Goal: Transaction & Acquisition: Purchase product/service

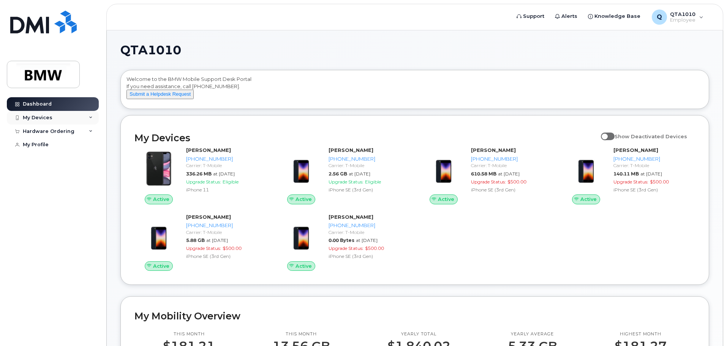
click at [90, 117] on icon at bounding box center [91, 118] width 4 height 4
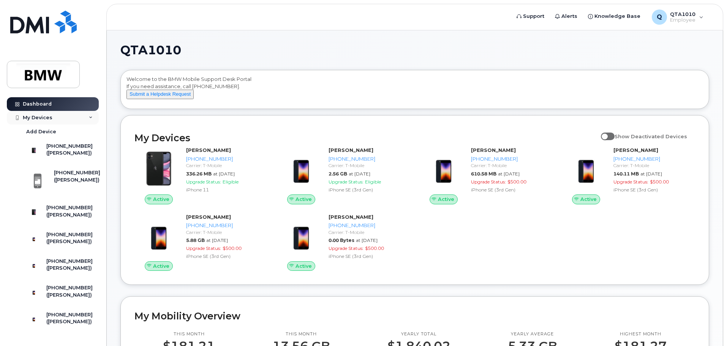
click at [89, 116] on icon at bounding box center [91, 118] width 4 height 4
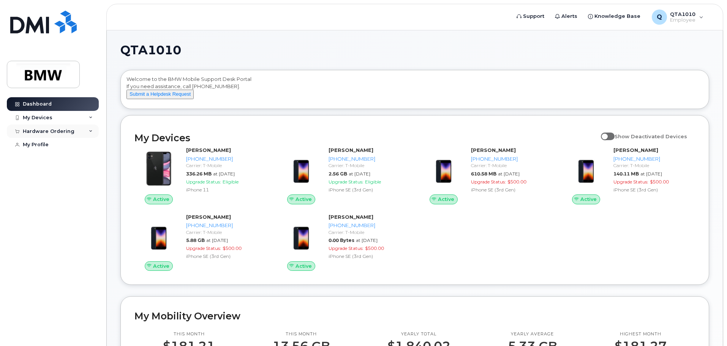
click at [90, 131] on icon at bounding box center [91, 132] width 4 height 4
click at [43, 161] on div "New Order" at bounding box center [40, 159] width 29 height 7
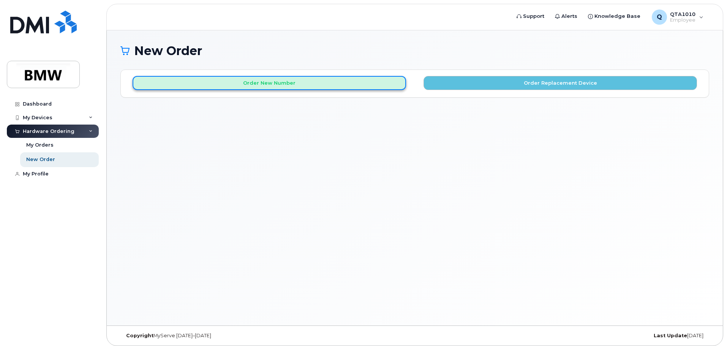
click at [268, 84] on button "Order New Number" at bounding box center [270, 83] width 274 height 14
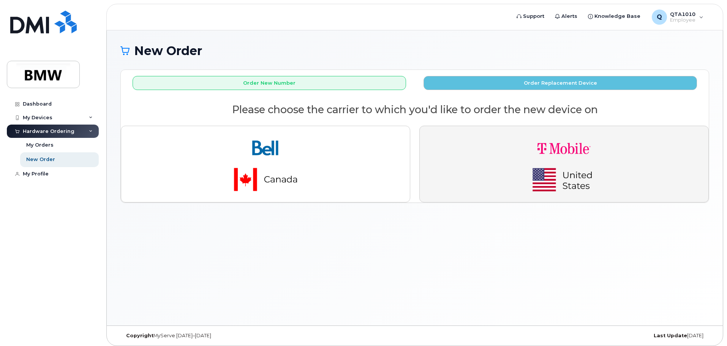
click at [587, 166] on img "button" at bounding box center [564, 164] width 106 height 64
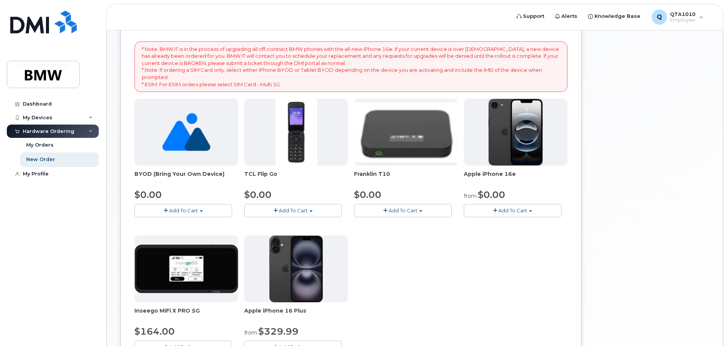
scroll to position [114, 0]
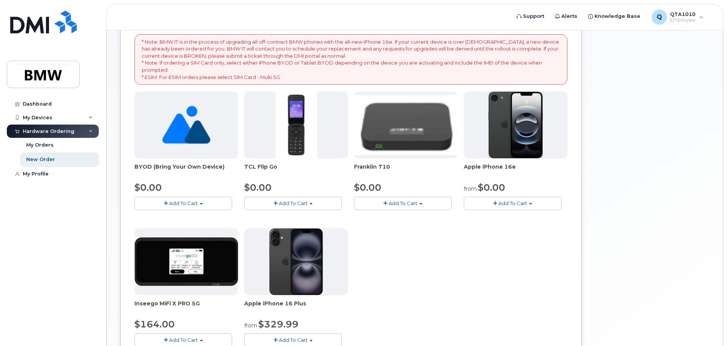
click at [442, 258] on div "BYOD (Bring Your Own Device) $0.00 Add To Cart $0.00 - Activation TCL Flip Go $…" at bounding box center [351, 225] width 433 height 267
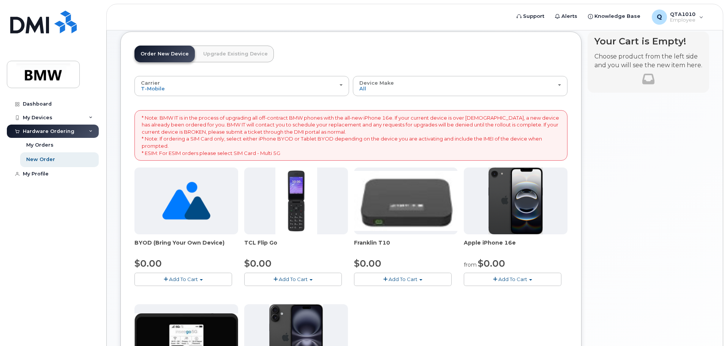
scroll to position [0, 0]
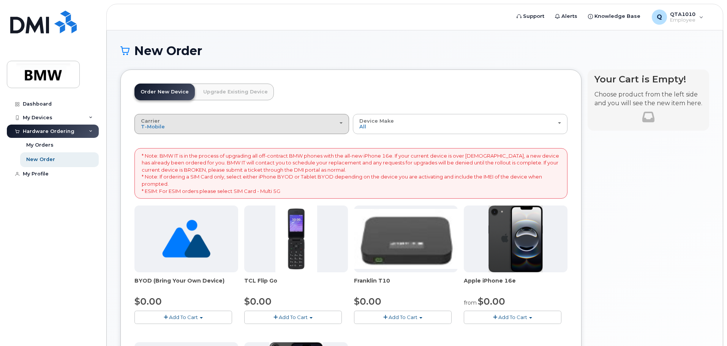
click at [339, 122] on div "Carrier Bell T-Mobile" at bounding box center [242, 124] width 202 height 12
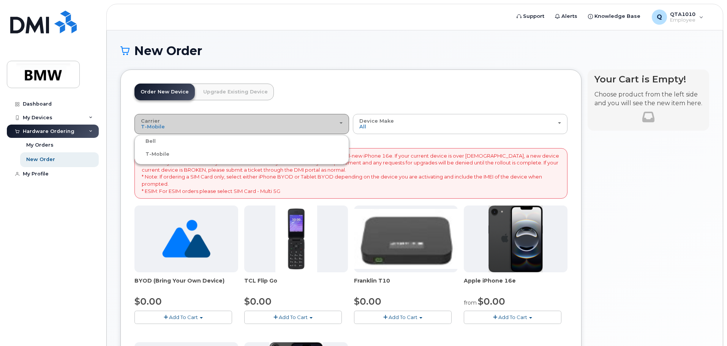
click at [339, 122] on div "Carrier Bell T-Mobile" at bounding box center [242, 124] width 202 height 12
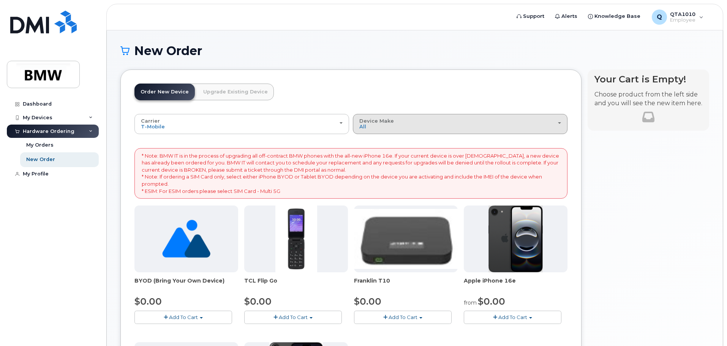
click at [454, 129] on div "Device Make All Cell Phone iPhone Modem" at bounding box center [460, 124] width 202 height 12
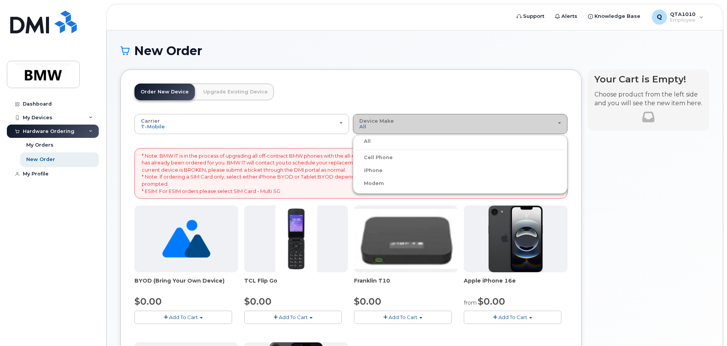
click at [454, 129] on div "Device Make All Cell Phone iPhone Modem" at bounding box center [460, 124] width 202 height 12
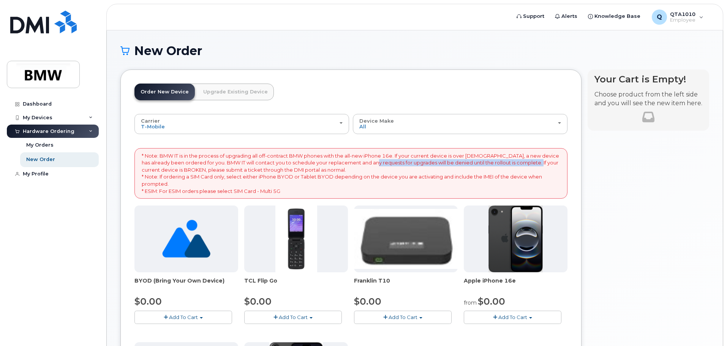
drag, startPoint x: 367, startPoint y: 163, endPoint x: 527, endPoint y: 164, distance: 160.0
click at [527, 164] on p "* Note: BMW IT is in the process of upgrading all off-contract BMW phones with …" at bounding box center [351, 173] width 419 height 42
click at [598, 187] on div "Your Cart is Empty! Choose product from the left side and you will see the new …" at bounding box center [649, 296] width 122 height 453
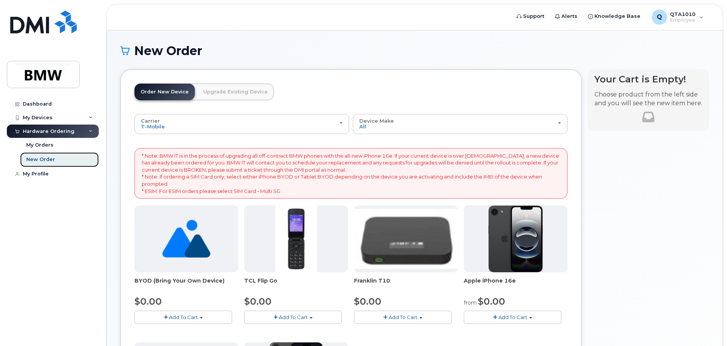
click at [39, 159] on div "New Order" at bounding box center [40, 159] width 29 height 7
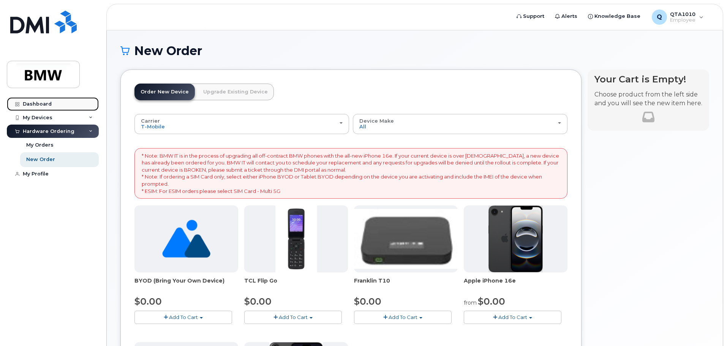
click at [33, 104] on div "Dashboard" at bounding box center [37, 104] width 29 height 6
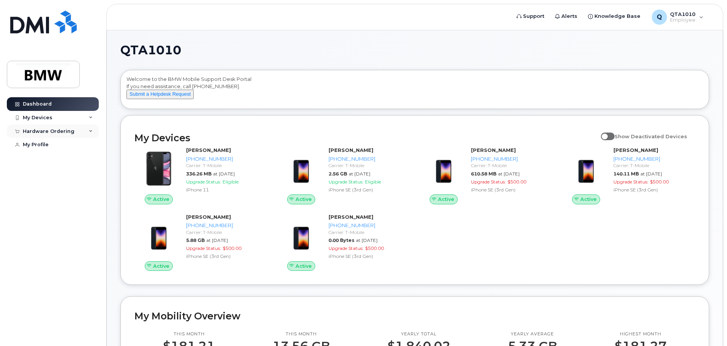
click at [60, 130] on div "Hardware Ordering" at bounding box center [49, 131] width 52 height 6
click at [46, 159] on div "New Order" at bounding box center [40, 159] width 29 height 7
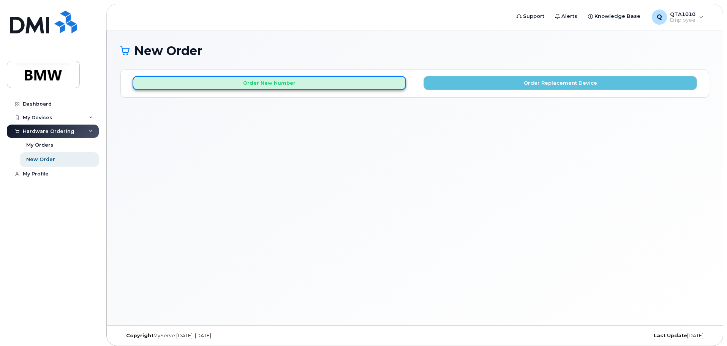
click at [269, 85] on button "Order New Number" at bounding box center [270, 83] width 274 height 14
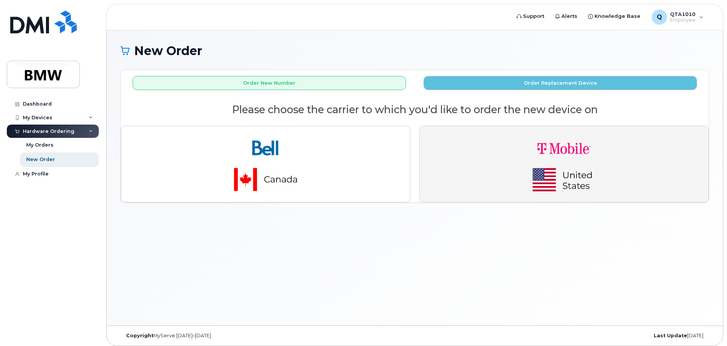
click at [551, 160] on img "button" at bounding box center [564, 164] width 106 height 64
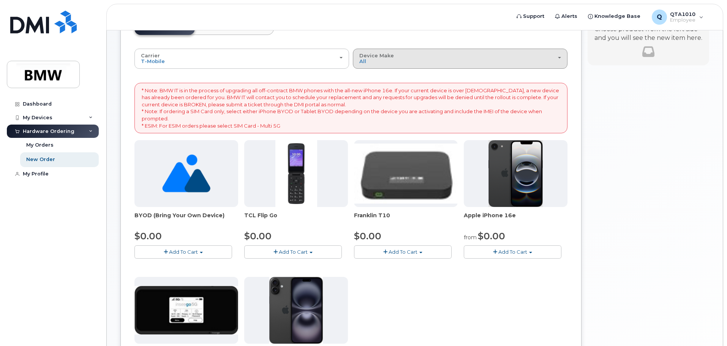
scroll to position [114, 0]
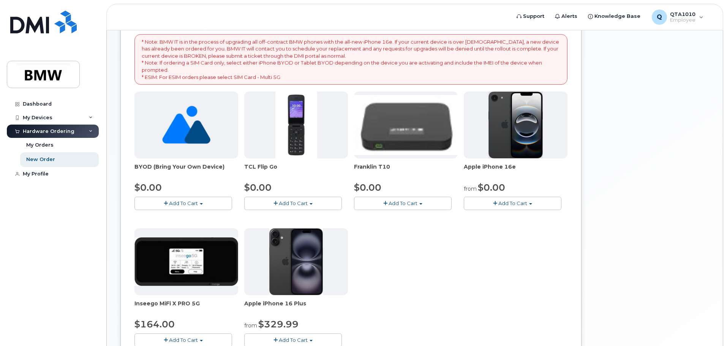
click at [511, 203] on span "Add To Cart" at bounding box center [513, 203] width 29 height 6
click at [507, 218] on link "$0.00 - 30 Month Activation (128GB)" at bounding box center [520, 217] width 109 height 9
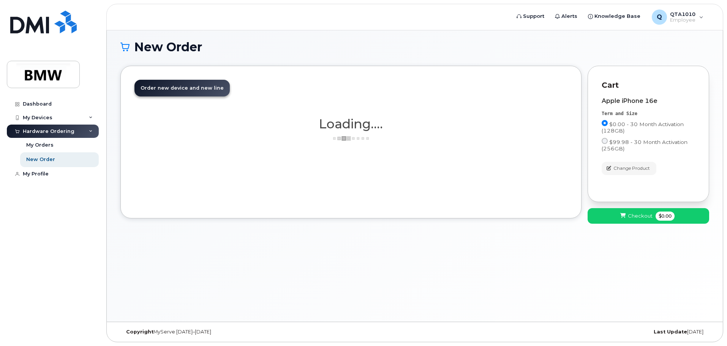
scroll to position [4, 0]
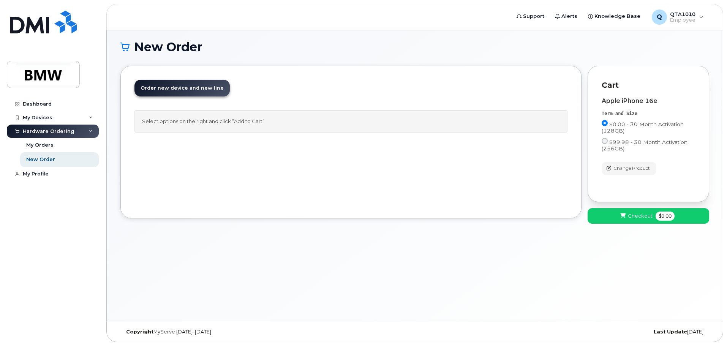
click at [164, 122] on div "Select options on the right and click “Add to Cart”" at bounding box center [351, 121] width 433 height 22
click at [632, 216] on span "Checkout" at bounding box center [640, 215] width 25 height 7
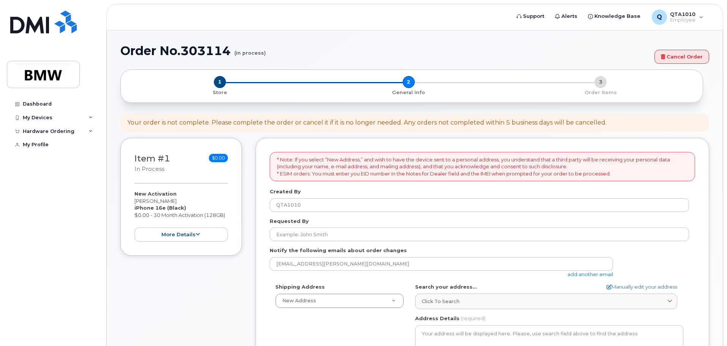
select select
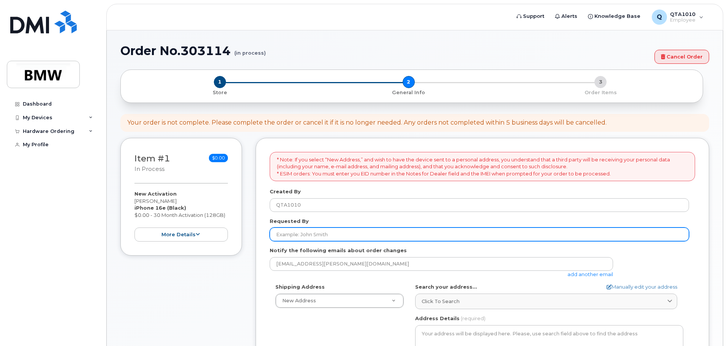
click at [343, 232] on input "Requested By" at bounding box center [479, 235] width 419 height 14
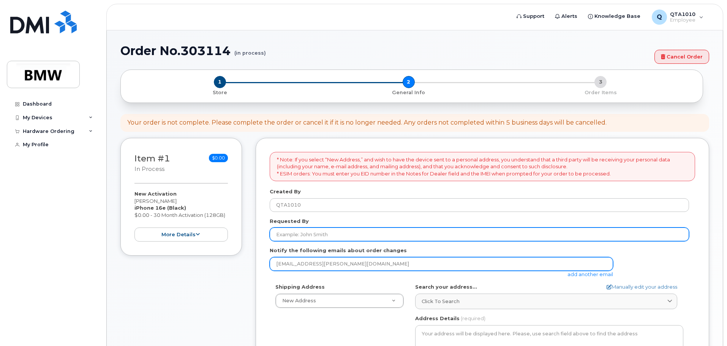
type input "[PERSON_NAME]"
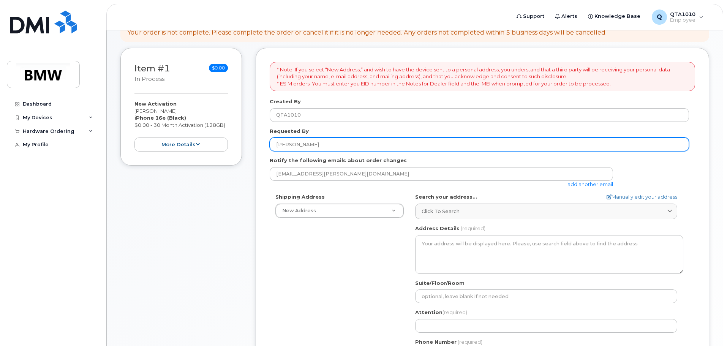
scroll to position [114, 0]
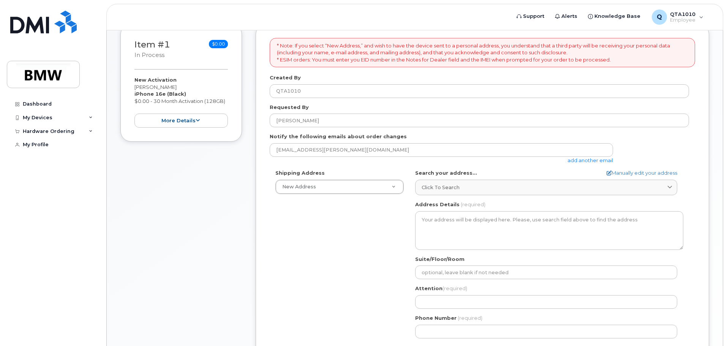
click at [319, 226] on div "Shipping Address New Address New Address BMW MC Plant BMW North America Financi…" at bounding box center [479, 256] width 419 height 174
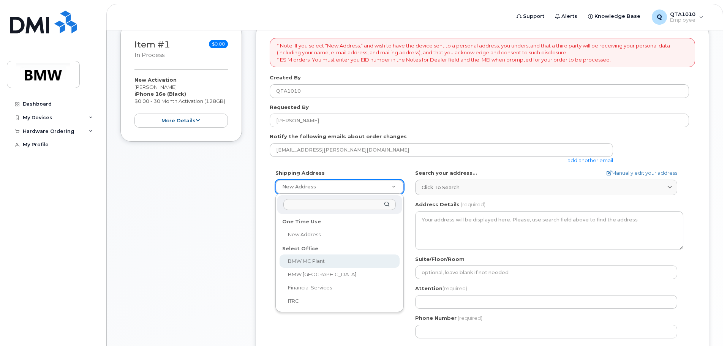
select select
type textarea "1400 Highway 101 S GREER SC 29651-6731 UNITED STATES Greer South Carolina 29651…"
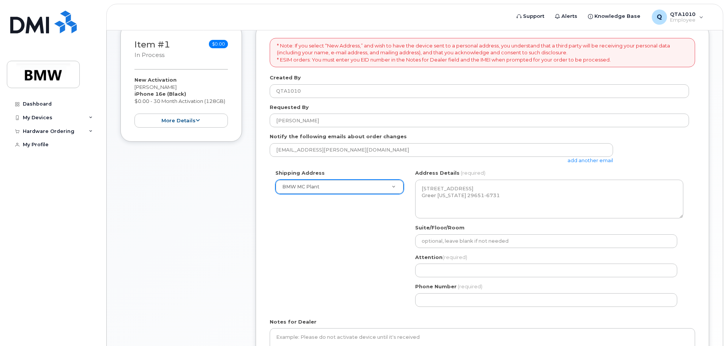
click at [318, 260] on div "Shipping Address BMW MC Plant New Address BMW MC Plant BMW North America Financ…" at bounding box center [479, 240] width 419 height 143
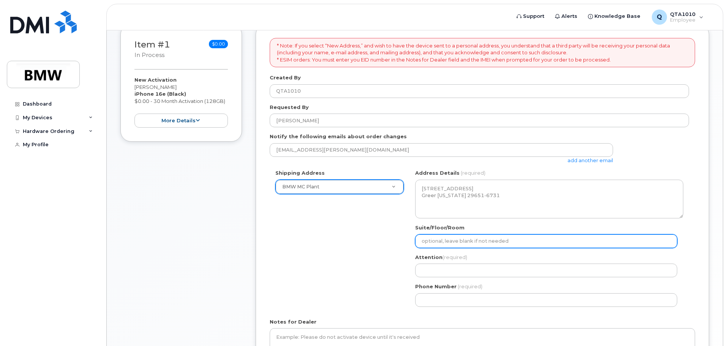
click at [457, 241] on input "Suite/Floor/Room" at bounding box center [546, 241] width 262 height 14
type input "Hall 50 Office area C"
select select
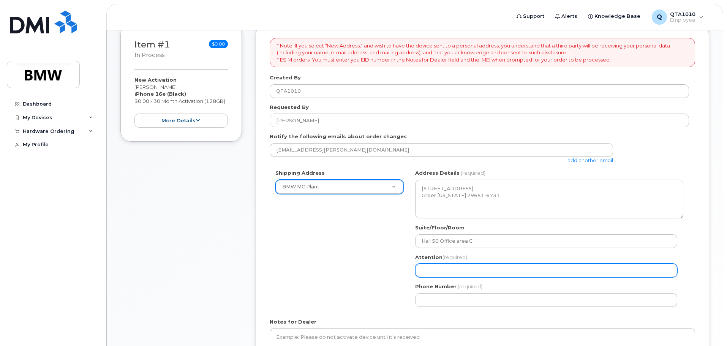
click at [467, 273] on input "Attention (required)" at bounding box center [546, 271] width 262 height 14
type input "[PERSON_NAME]"
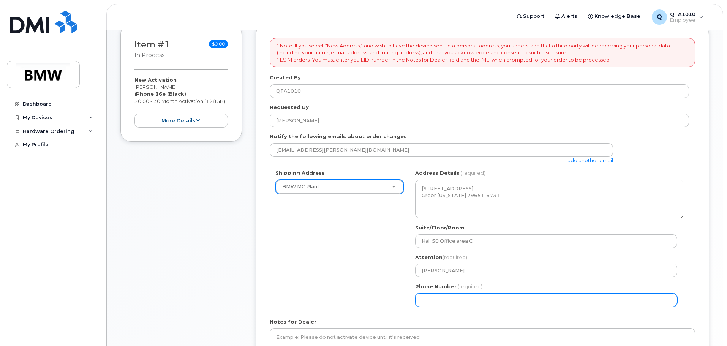
click at [454, 301] on input "Phone Number" at bounding box center [546, 300] width 262 height 14
select select
type input "-2"
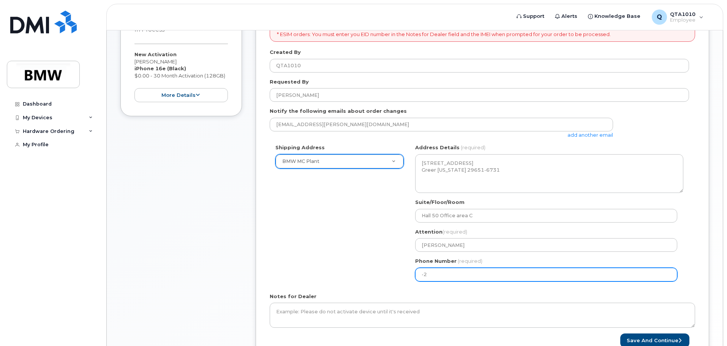
scroll to position [128, 0]
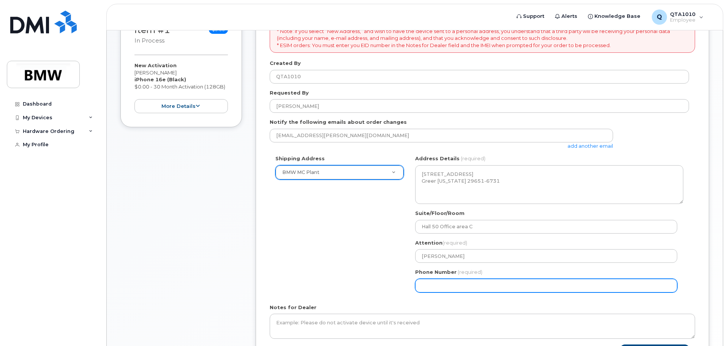
click at [429, 290] on input "Phone Number" at bounding box center [546, 286] width 262 height 14
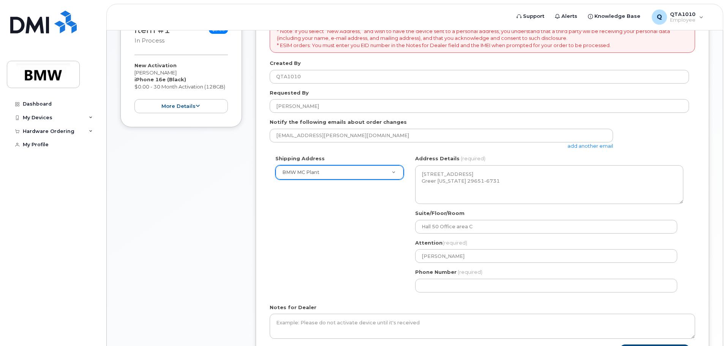
click at [327, 245] on div "Shipping Address BMW MC Plant New Address BMW MC Plant BMW North America Financ…" at bounding box center [479, 226] width 419 height 143
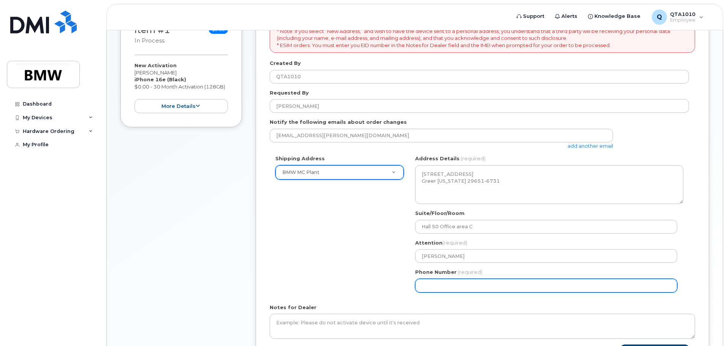
click at [442, 285] on input "Phone Number" at bounding box center [546, 286] width 262 height 14
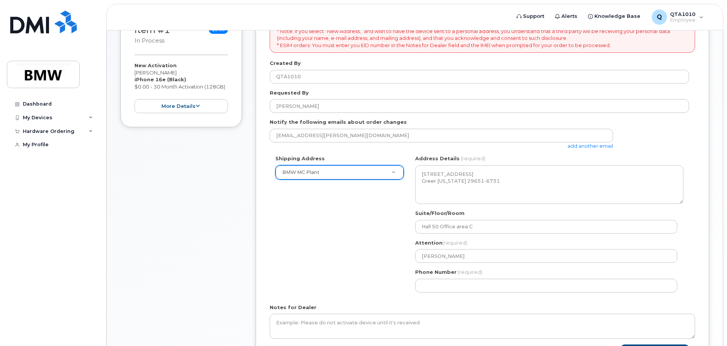
click at [447, 307] on div "Notes for Dealer" at bounding box center [483, 321] width 426 height 35
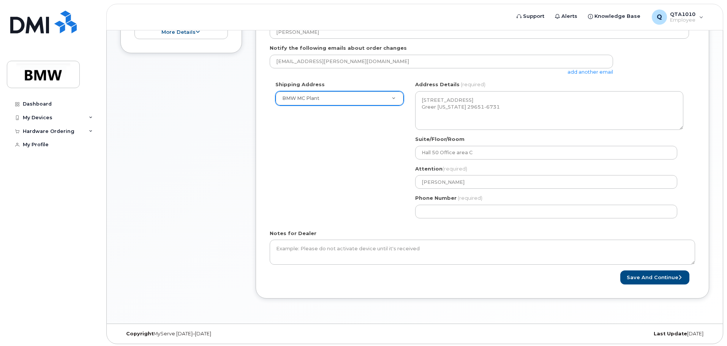
scroll to position [204, 0]
click at [404, 282] on div "* Note: If you select “New Address,” and wish to have the device sent to a pers…" at bounding box center [483, 115] width 454 height 363
click at [660, 277] on button "Save and Continue" at bounding box center [654, 276] width 69 height 14
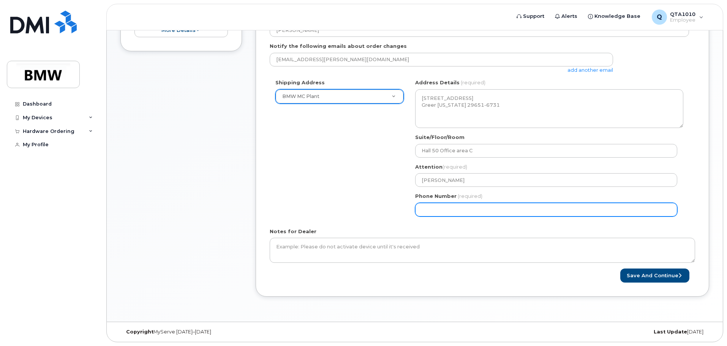
click at [464, 209] on input "Phone Number" at bounding box center [546, 210] width 262 height 14
drag, startPoint x: 483, startPoint y: 208, endPoint x: 394, endPoint y: 208, distance: 88.9
click at [394, 208] on div "Shipping Address BMW MC Plant New Address BMW MC Plant BMW North America Financ…" at bounding box center [479, 150] width 419 height 143
type input "864"
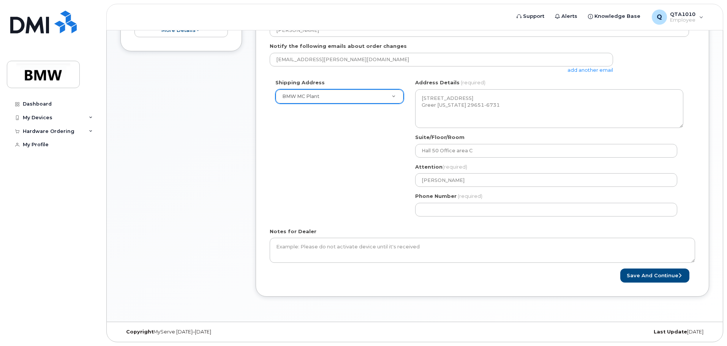
click at [461, 224] on form "* Note: If you select “New Address,” and wish to have the device sent to a pers…" at bounding box center [483, 115] width 426 height 335
click at [651, 274] on button "Save and Continue" at bounding box center [654, 276] width 69 height 14
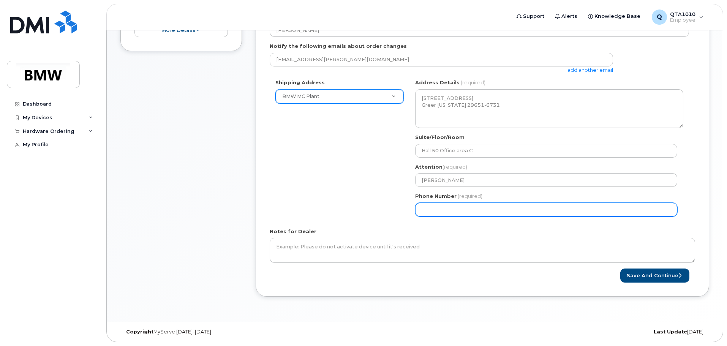
click at [500, 211] on input "Phone Number" at bounding box center [546, 210] width 262 height 14
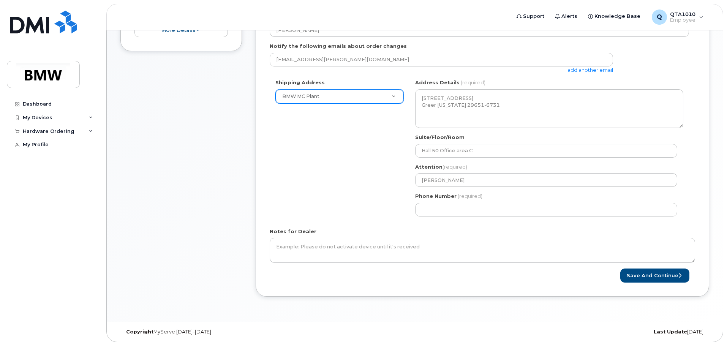
click at [445, 224] on form "* Note: If you select “New Address,” and wish to have the device sent to a pers…" at bounding box center [483, 115] width 426 height 335
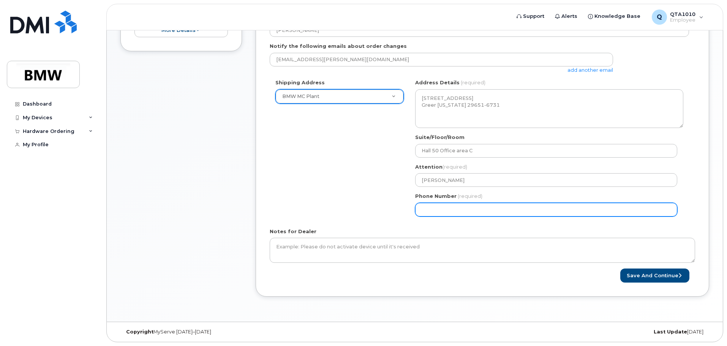
click at [458, 212] on input "Phone Number" at bounding box center [546, 210] width 262 height 14
click at [421, 209] on input "Phone Number" at bounding box center [546, 210] width 262 height 14
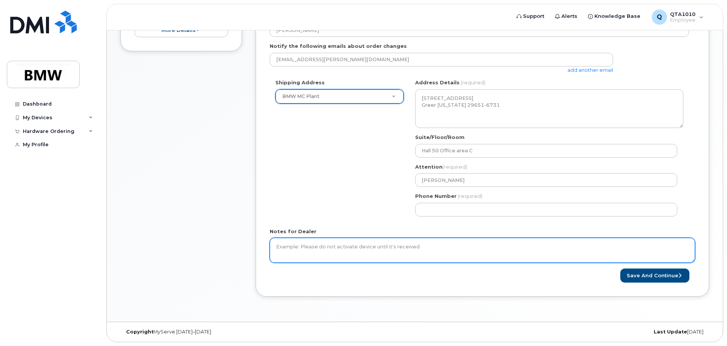
click at [415, 241] on textarea "Notes for Dealer" at bounding box center [483, 250] width 426 height 25
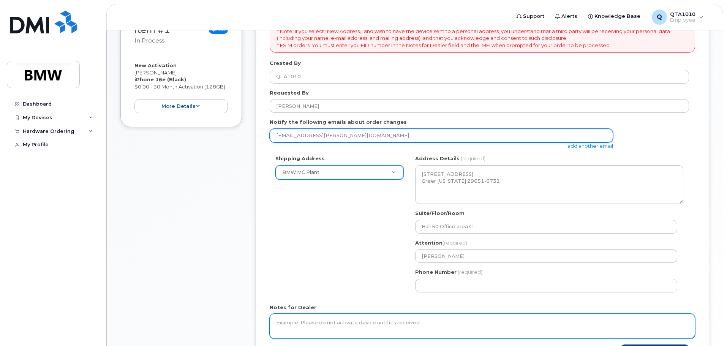
scroll to position [166, 0]
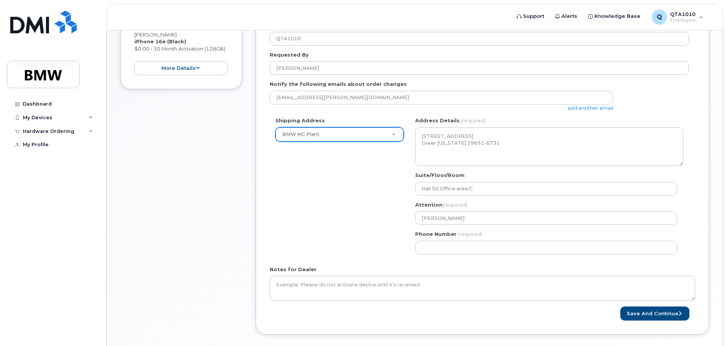
click at [338, 221] on div "Shipping Address BMW MC Plant New Address BMW MC Plant BMW North America Financ…" at bounding box center [479, 188] width 419 height 143
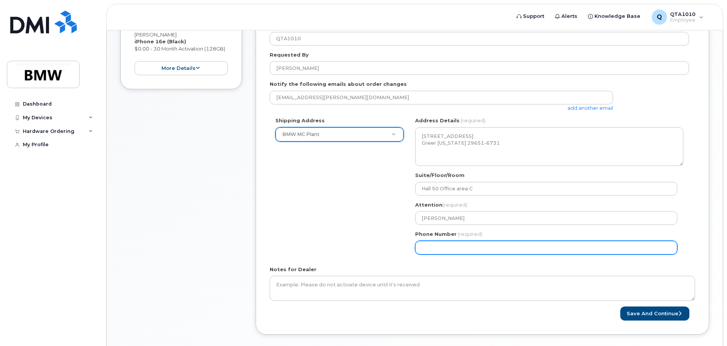
click at [431, 247] on input "Phone Number" at bounding box center [546, 248] width 262 height 14
click at [422, 247] on input "Phone Number" at bounding box center [546, 248] width 262 height 14
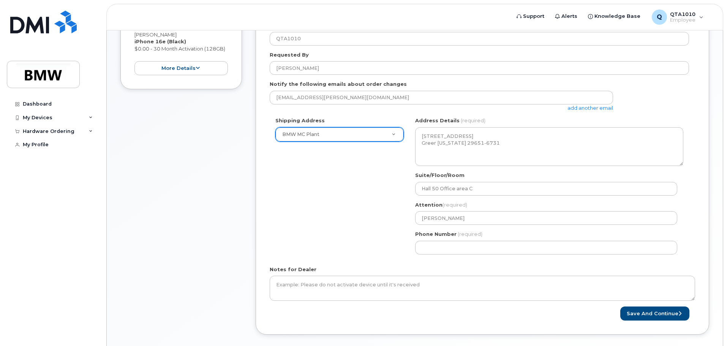
click at [499, 260] on form "* Note: If you select “New Address,” and wish to have the device sent to a pers…" at bounding box center [483, 153] width 426 height 335
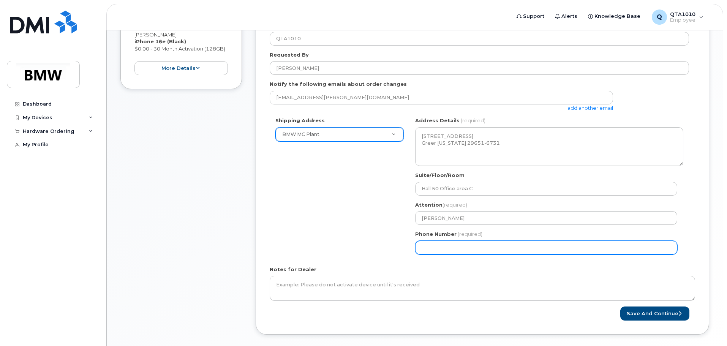
click at [434, 246] on input "Phone Number" at bounding box center [546, 248] width 262 height 14
click at [445, 247] on input "Phone Number" at bounding box center [546, 248] width 262 height 14
select select
type input "8643826707"
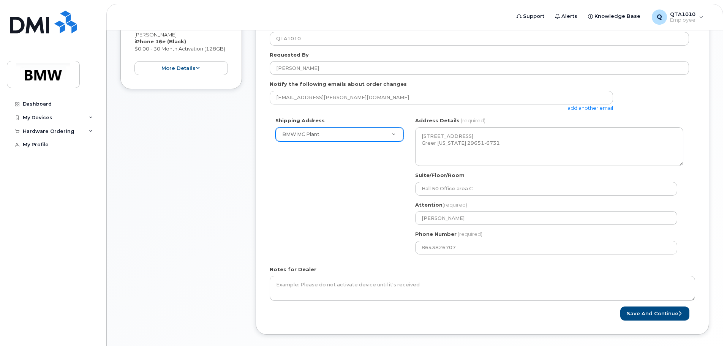
click at [529, 271] on div "Notes for Dealer" at bounding box center [483, 283] width 426 height 35
click at [642, 315] on button "Save and Continue" at bounding box center [654, 314] width 69 height 14
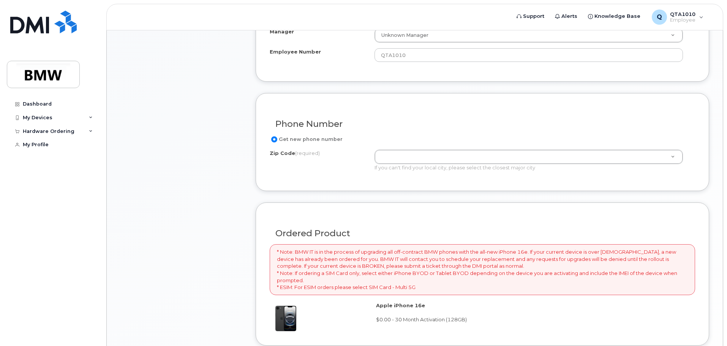
scroll to position [342, 0]
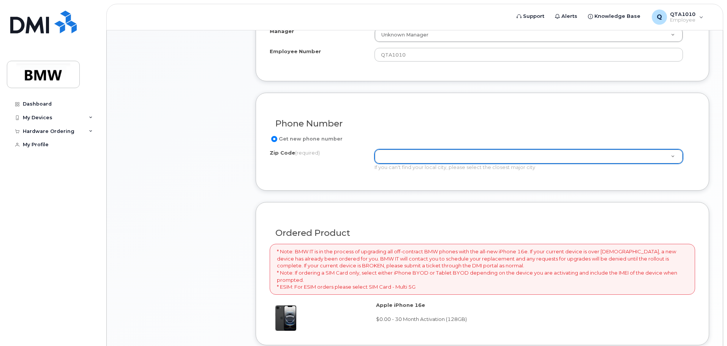
type input "2"
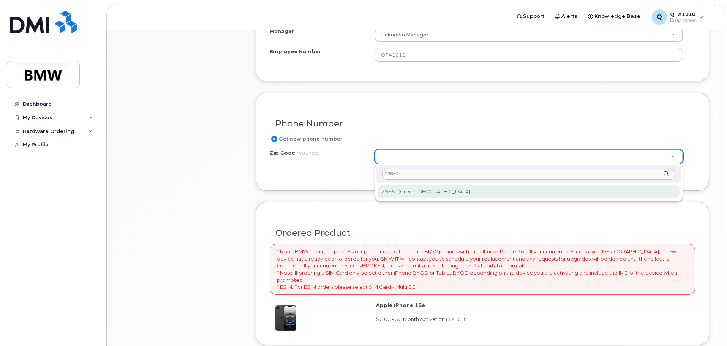
type input "29651"
type input "29651 (Greer, [GEOGRAPHIC_DATA])"
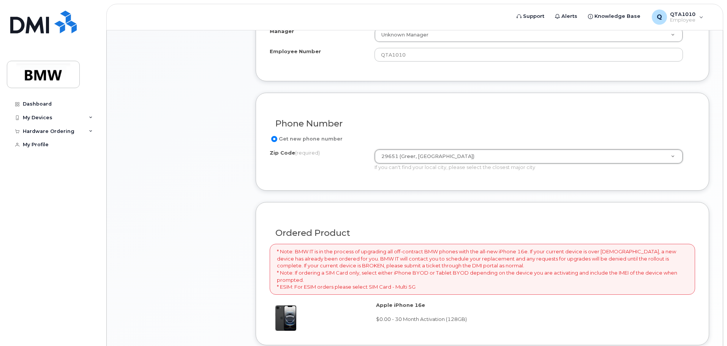
click at [149, 205] on div "Item #1 in process $0.00 New Activation [PERSON_NAME] iPhone 16e (Black) $0.00 …" at bounding box center [181, 138] width 122 height 684
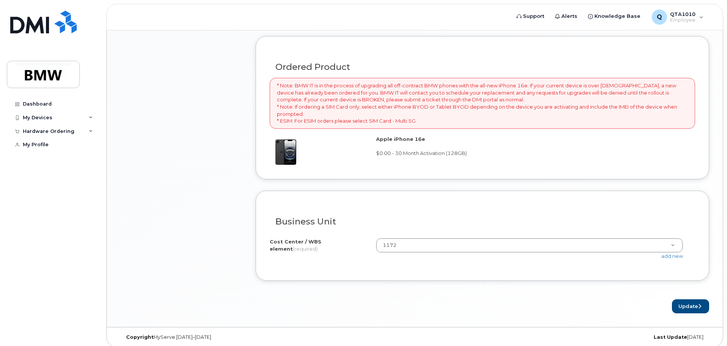
scroll to position [513, 0]
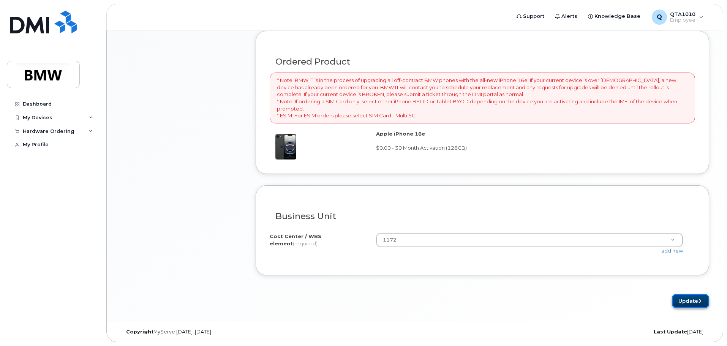
click at [688, 303] on button "Update" at bounding box center [690, 301] width 37 height 14
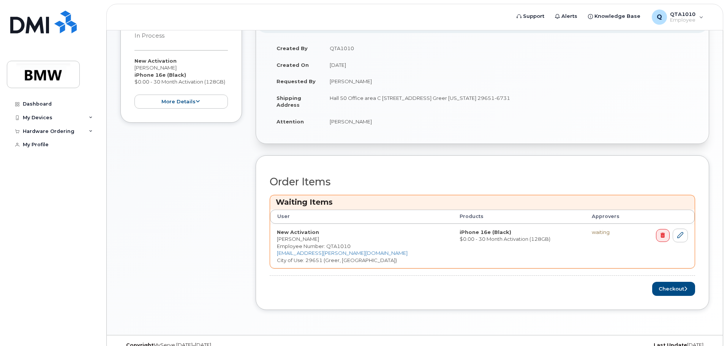
scroll to position [179, 0]
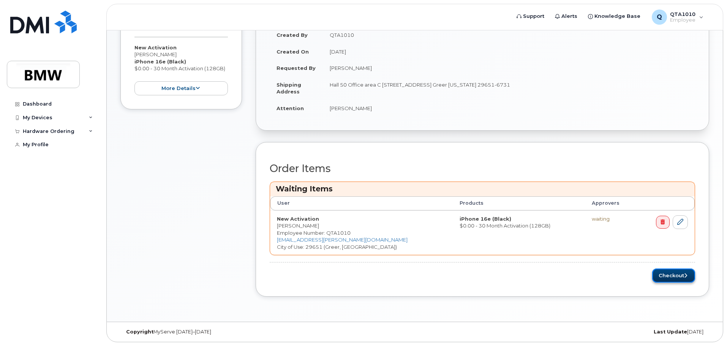
click at [665, 277] on button "Checkout" at bounding box center [673, 276] width 43 height 14
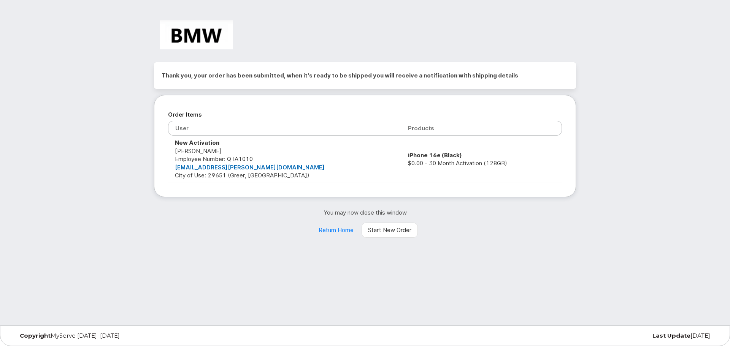
drag, startPoint x: 675, startPoint y: 195, endPoint x: 670, endPoint y: 192, distance: 6.3
click at [675, 195] on div "Thank you, your order has been submitted, when it's ready to be shipped you wil…" at bounding box center [365, 163] width 730 height 326
click at [627, 195] on div "Thank you, your order has been submitted, when it's ready to be shipped you wil…" at bounding box center [365, 163] width 730 height 326
